Goal: Transaction & Acquisition: Purchase product/service

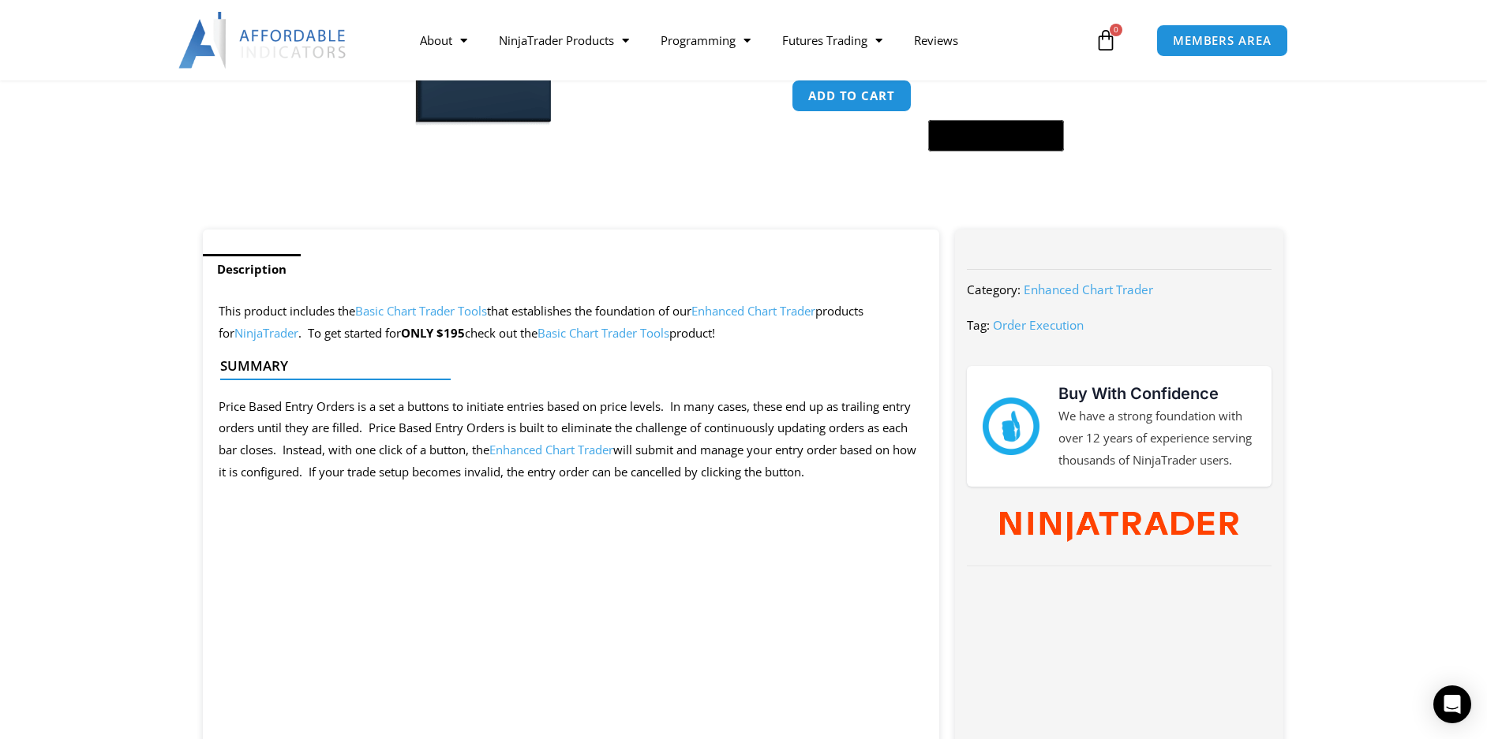
scroll to position [552, 0]
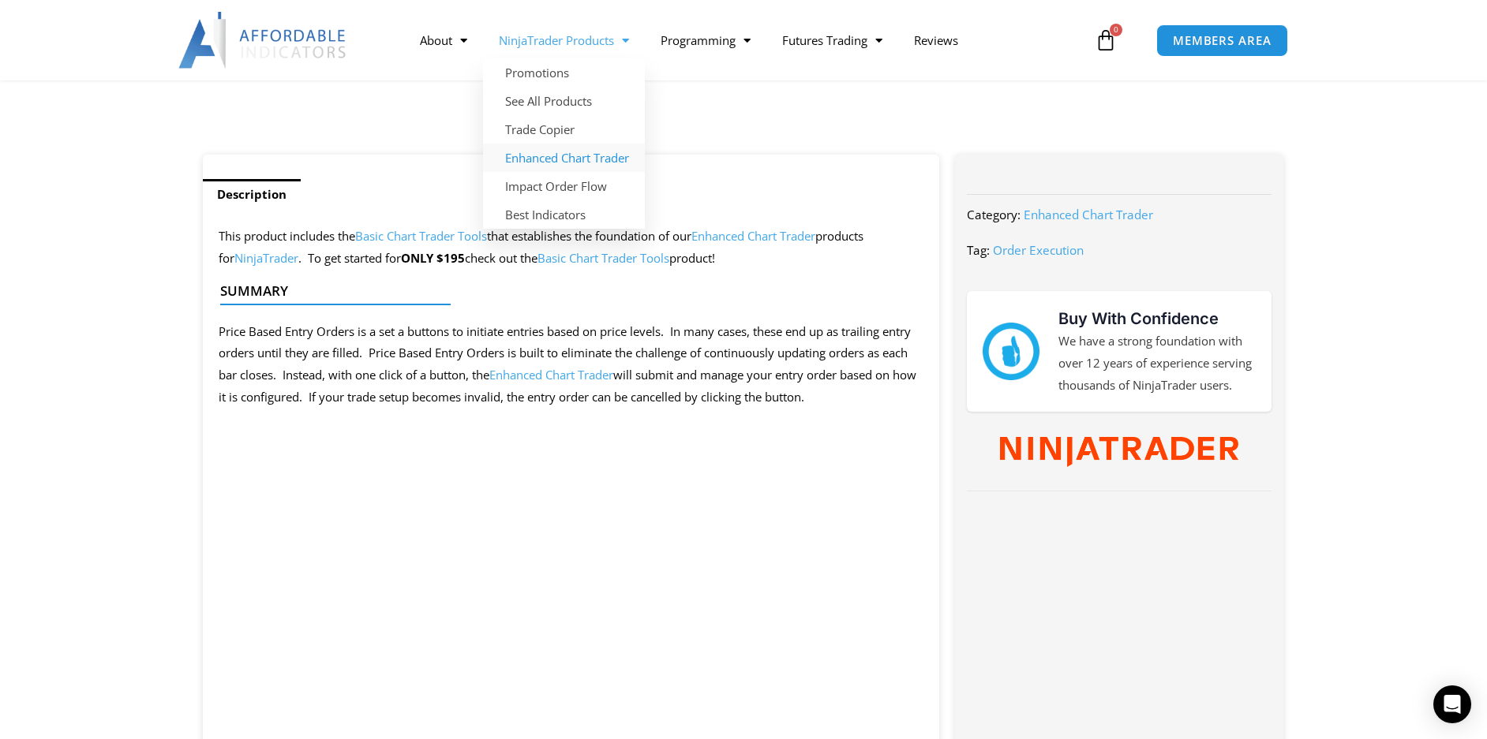
click at [557, 155] on link "Enhanced Chart Trader" at bounding box center [564, 158] width 162 height 28
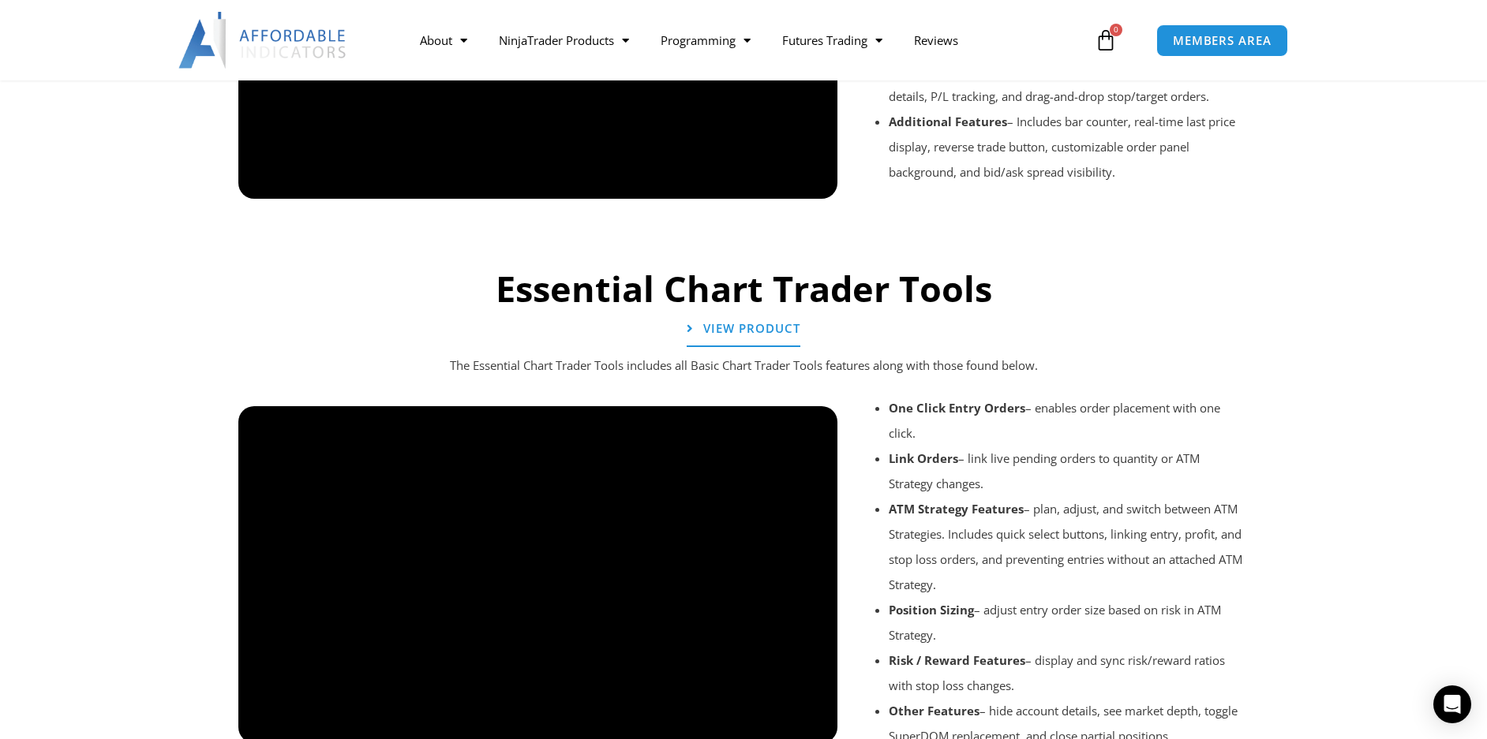
scroll to position [1509, 0]
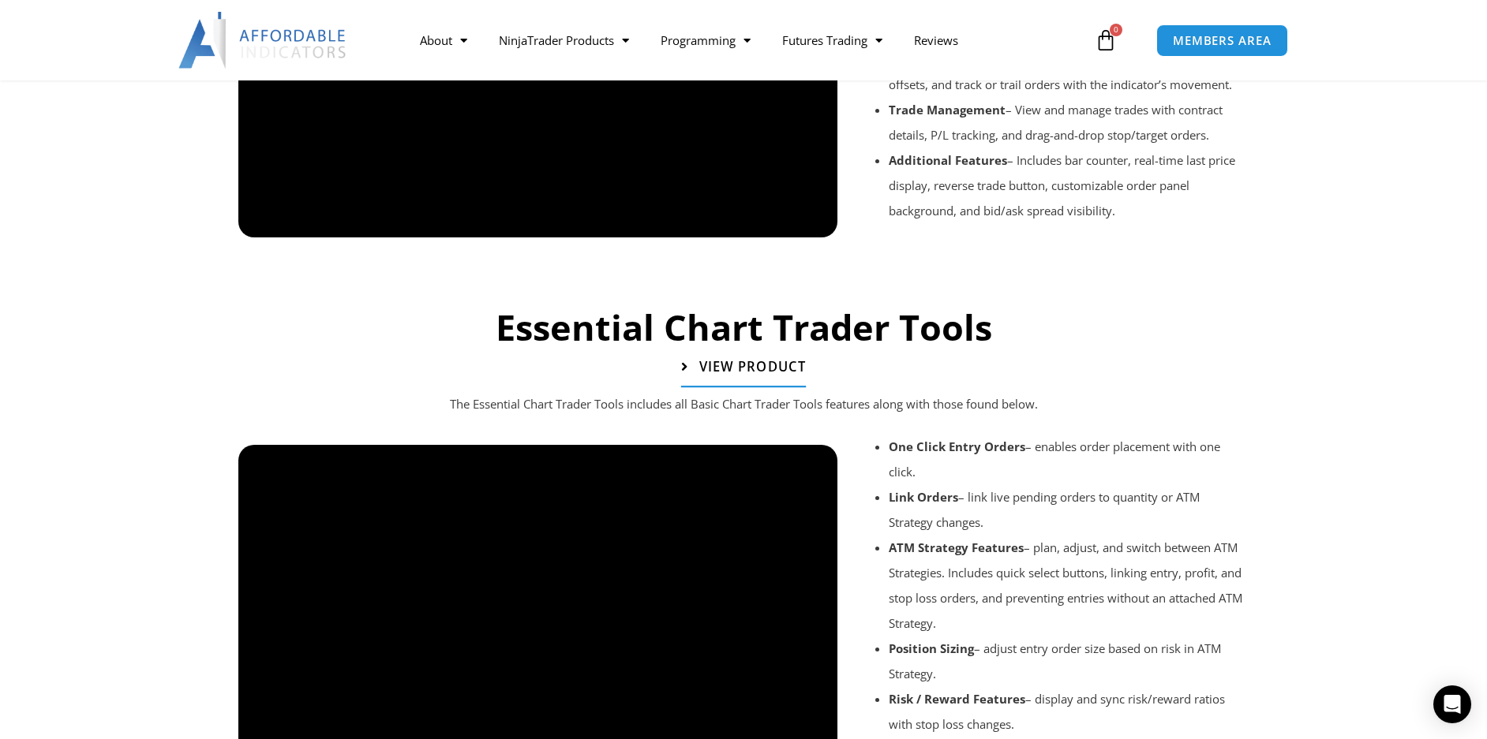
click at [754, 361] on span "View Product" at bounding box center [752, 367] width 107 height 13
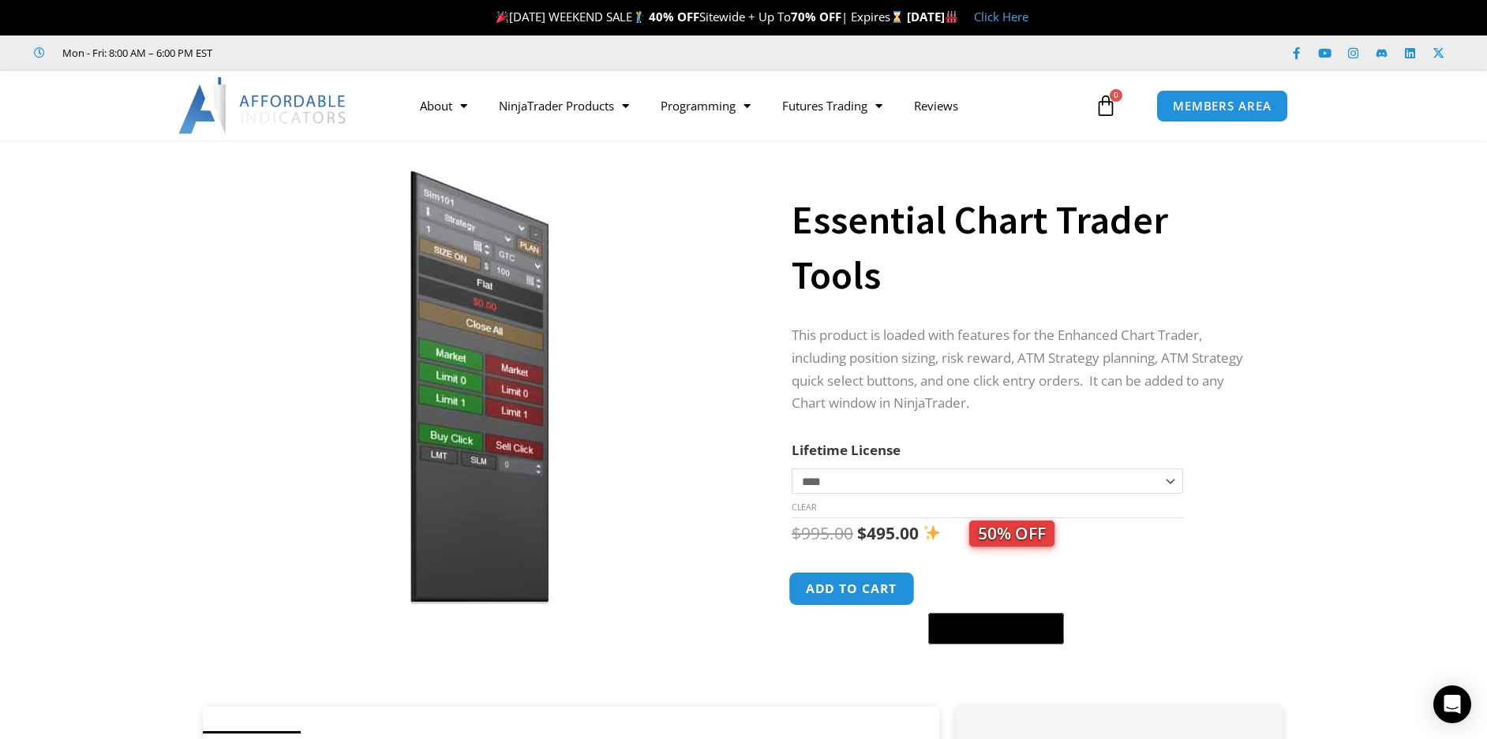
click at [874, 594] on button "Add to cart" at bounding box center [851, 589] width 126 height 34
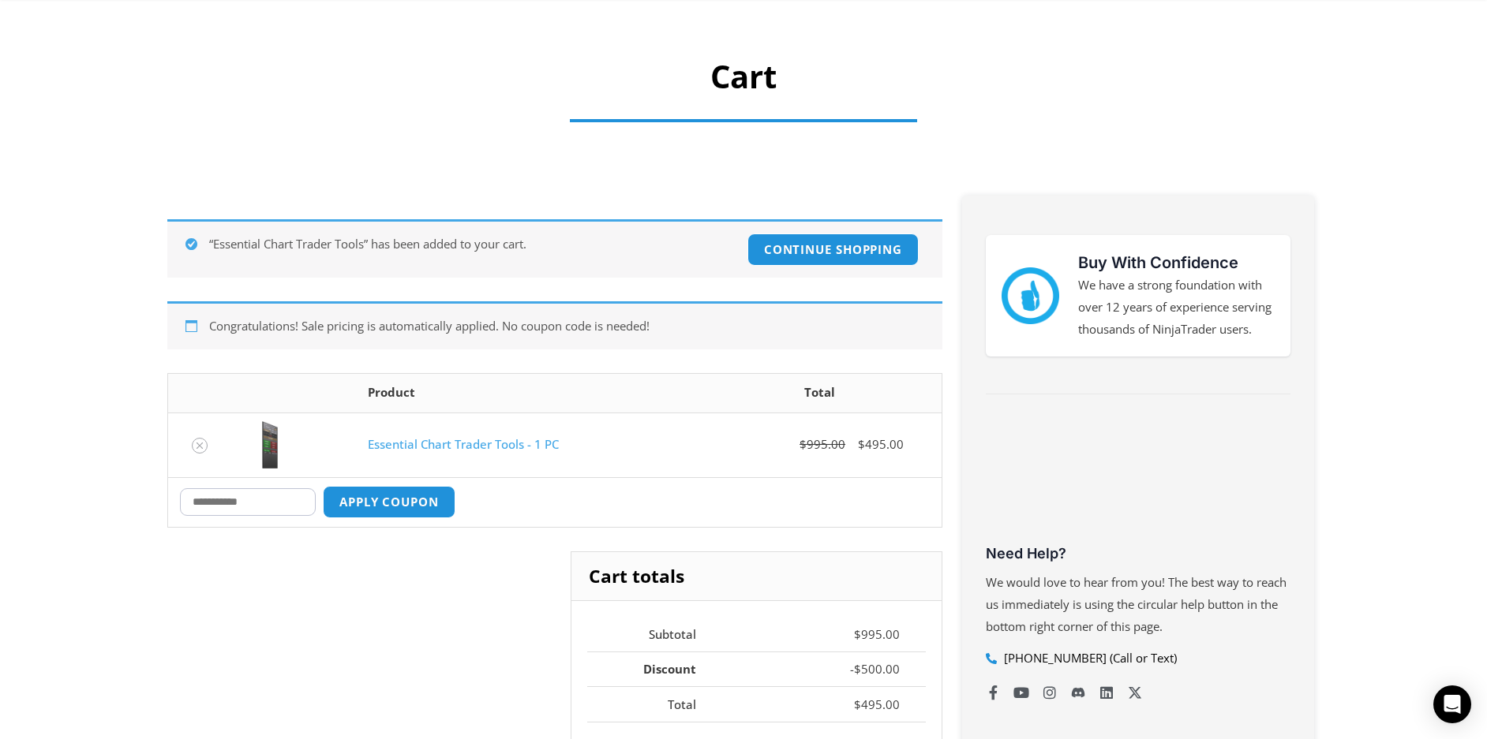
scroll to position [158, 0]
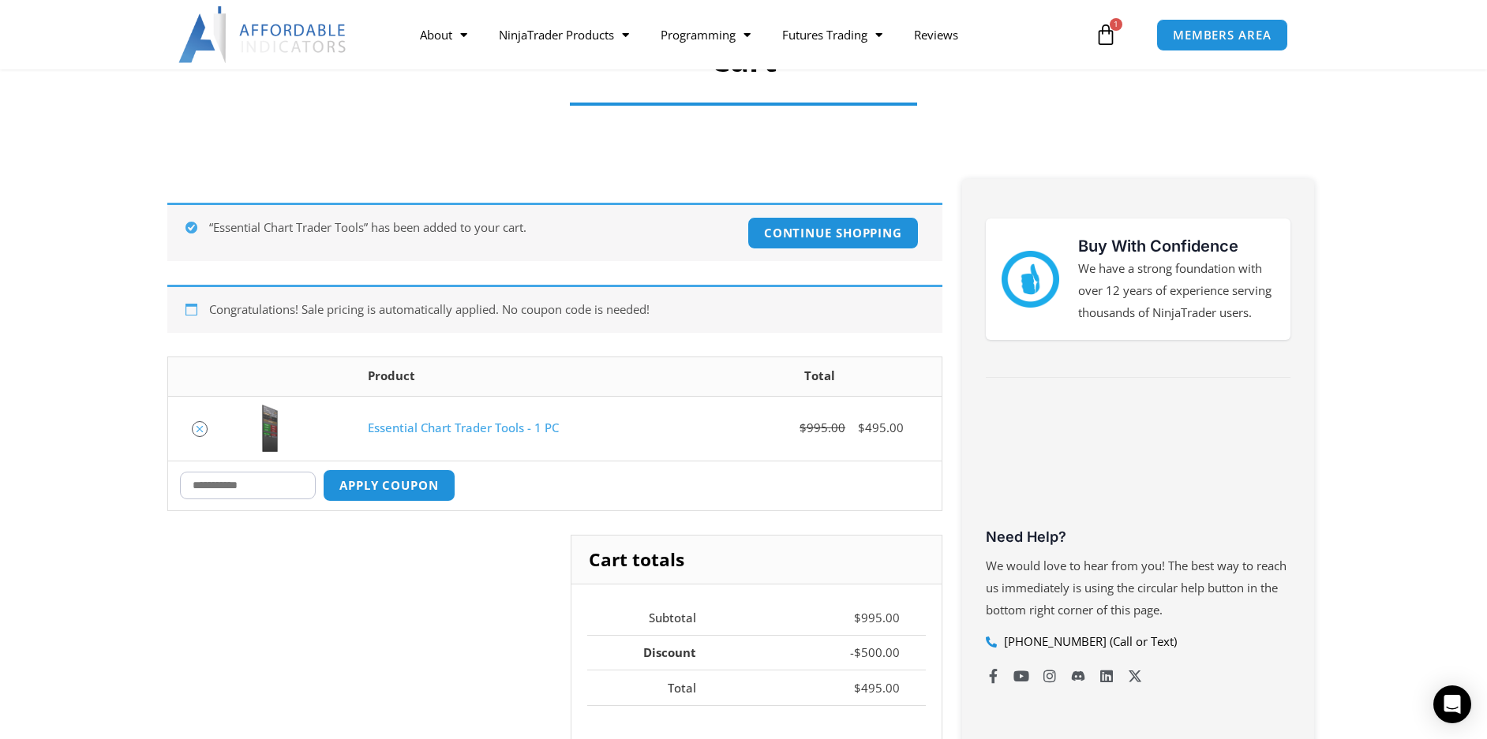
click at [202, 428] on icon "Remove Essential Chart Trader Tools - 1 PC from cart" at bounding box center [199, 429] width 11 height 11
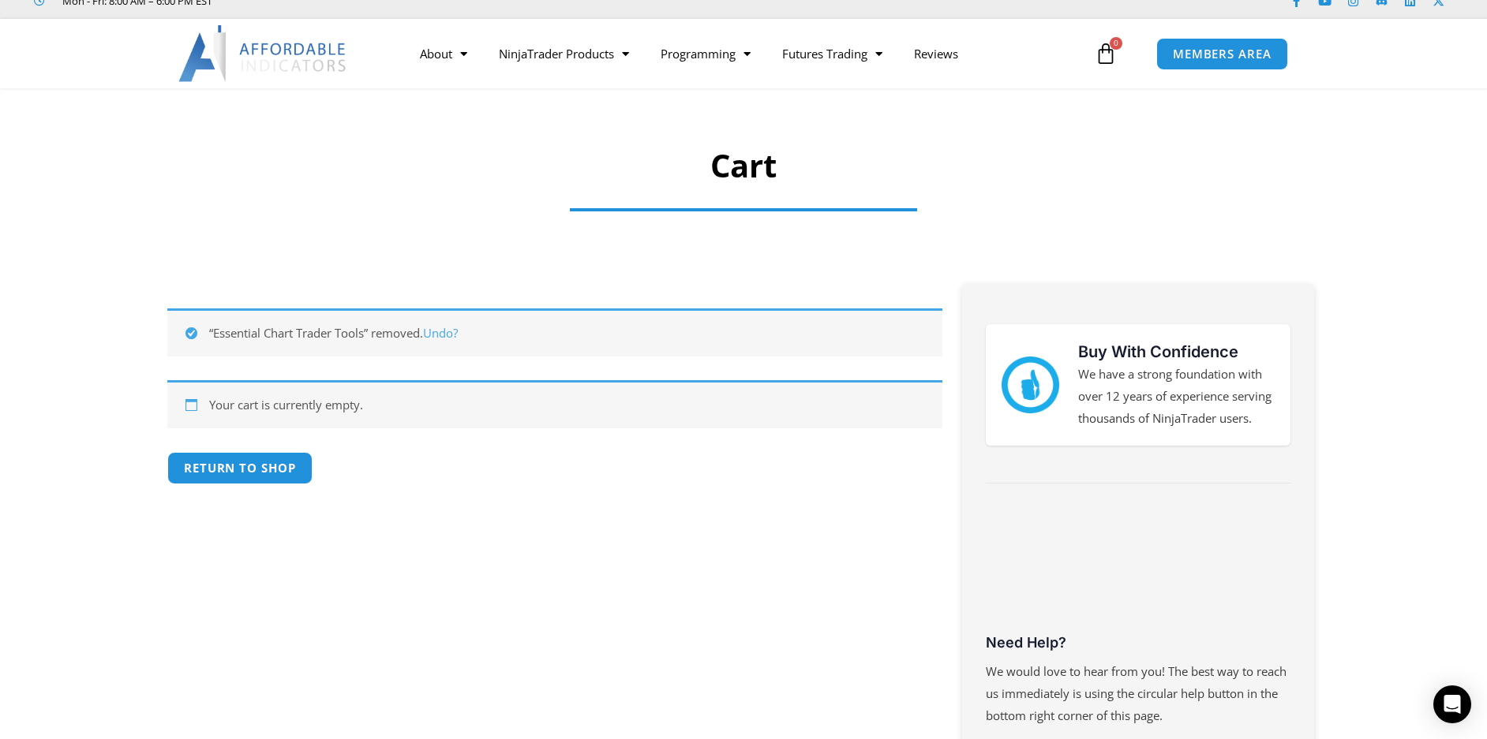
scroll to position [0, 0]
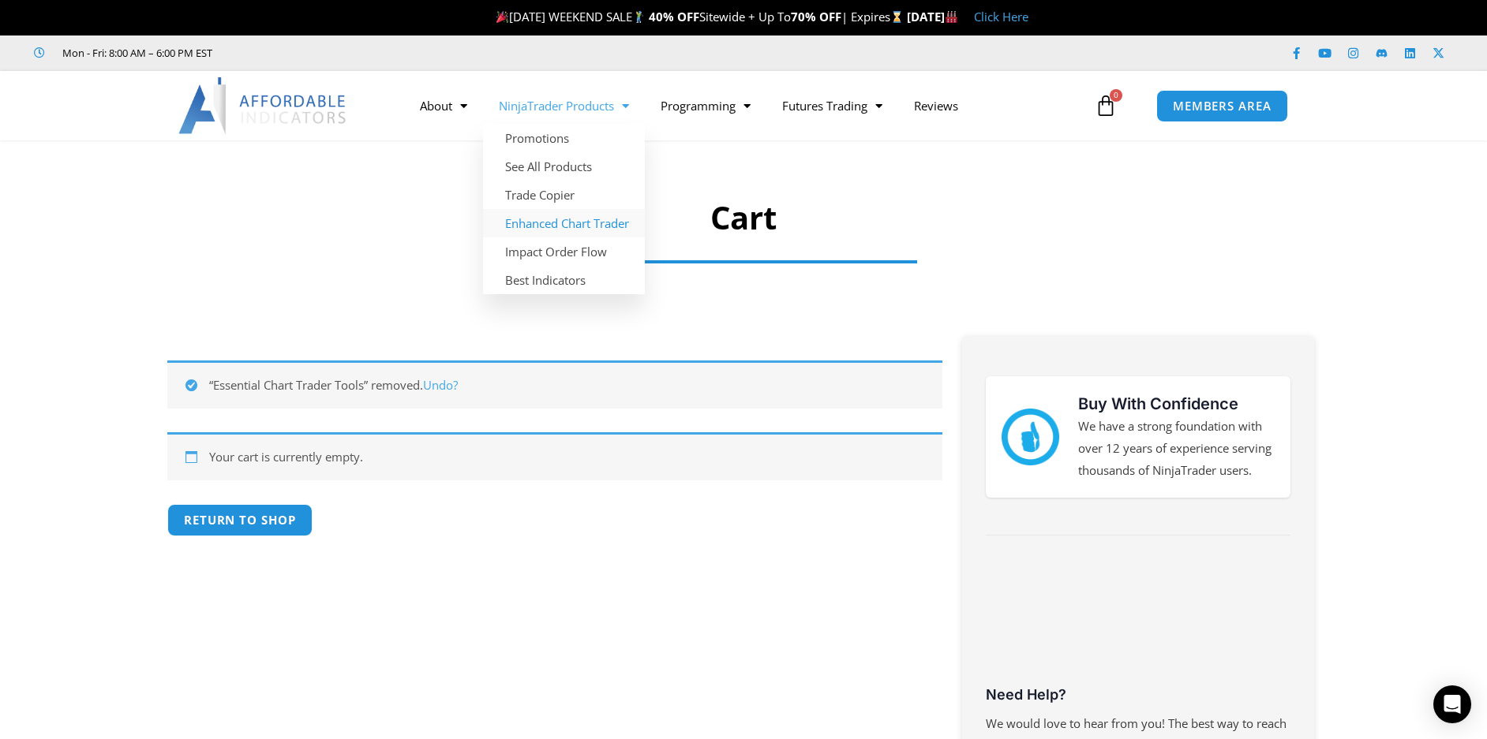
click at [556, 218] on link "Enhanced Chart Trader" at bounding box center [564, 223] width 162 height 28
